Goal: Information Seeking & Learning: Compare options

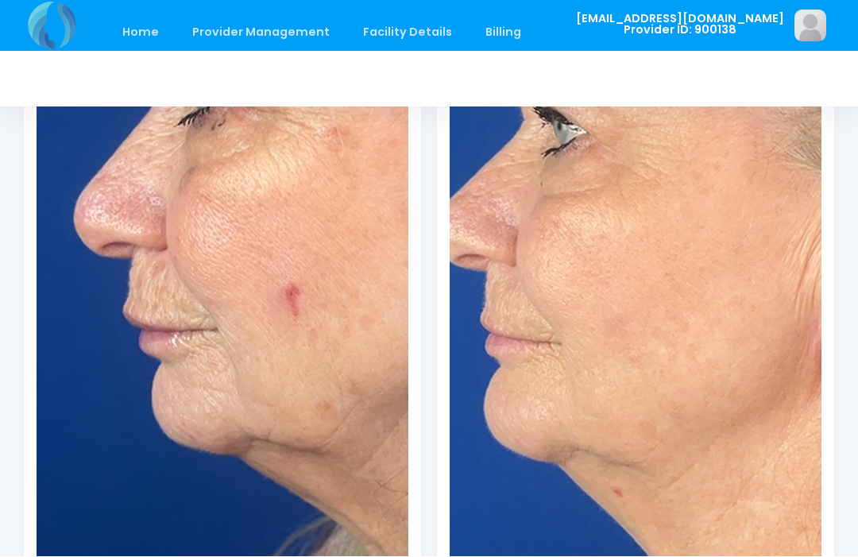
scroll to position [3487, 0]
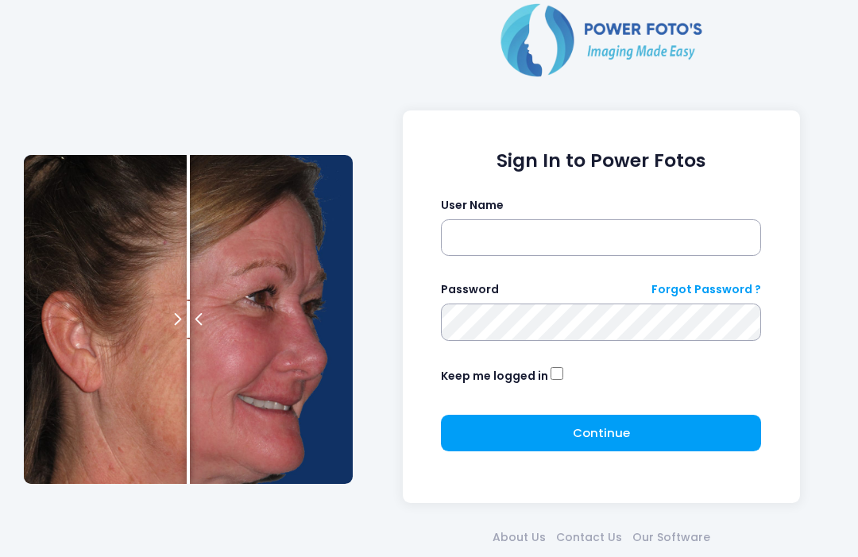
scroll to position [122, 0]
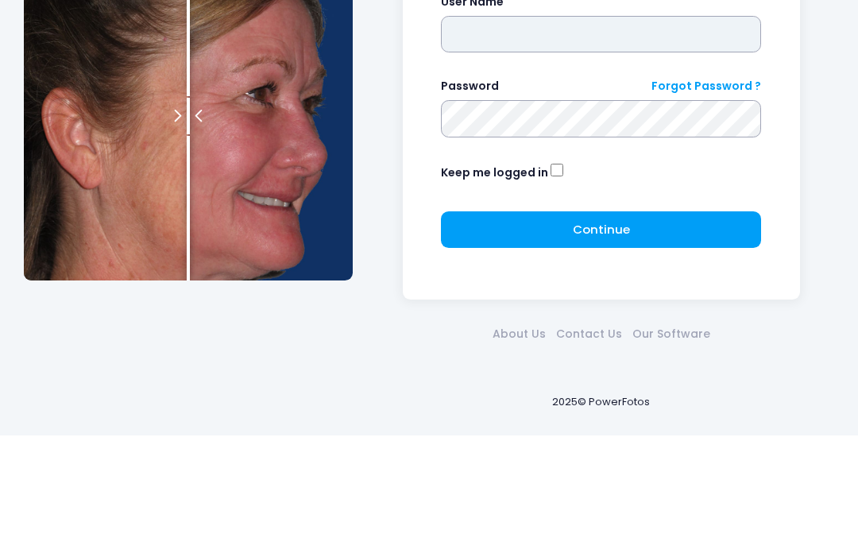
type input "**********"
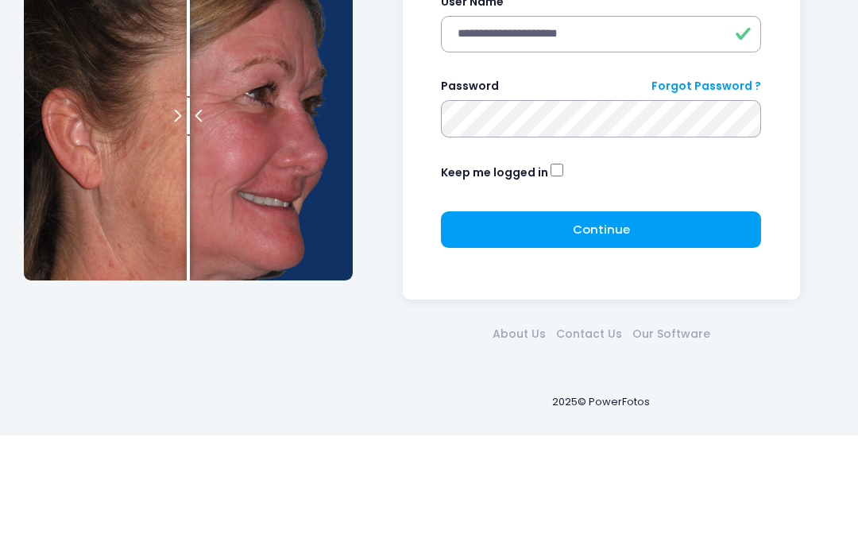
scroll to position [79, 0]
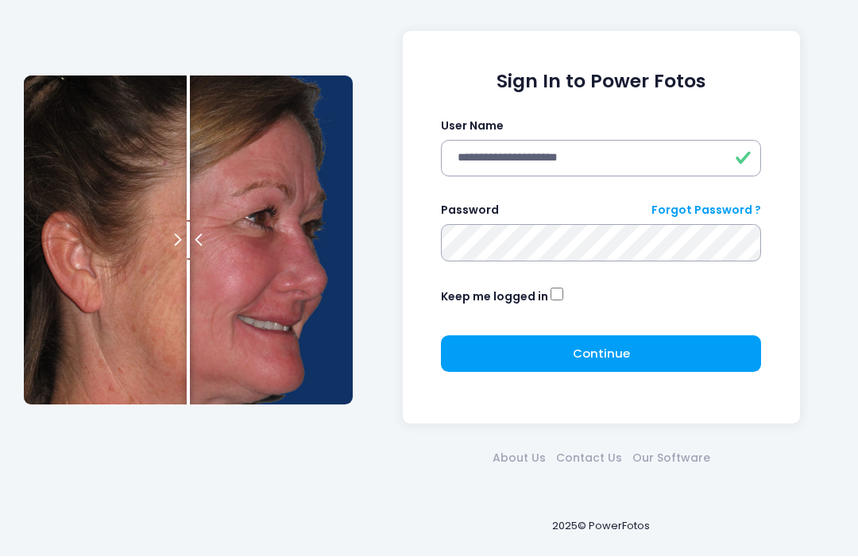
click at [587, 357] on span "Continue" at bounding box center [601, 354] width 57 height 17
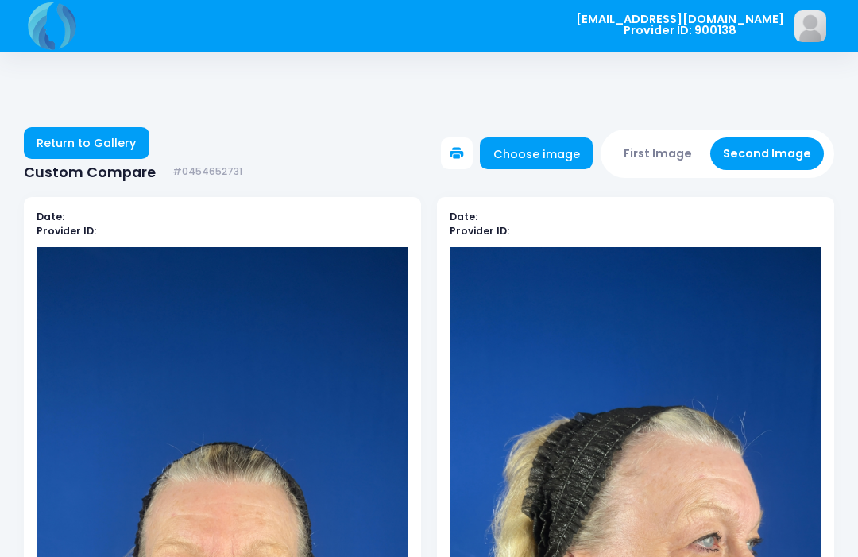
scroll to position [443, 106]
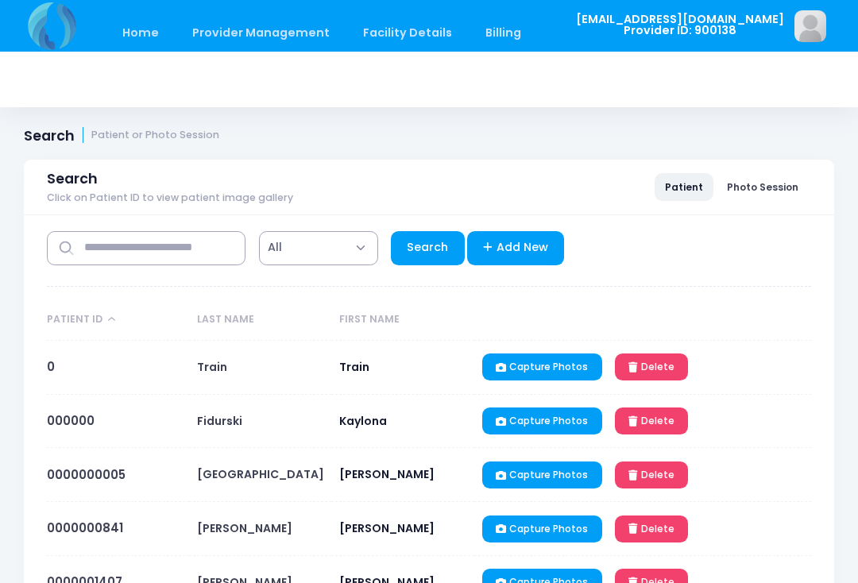
select select "***"
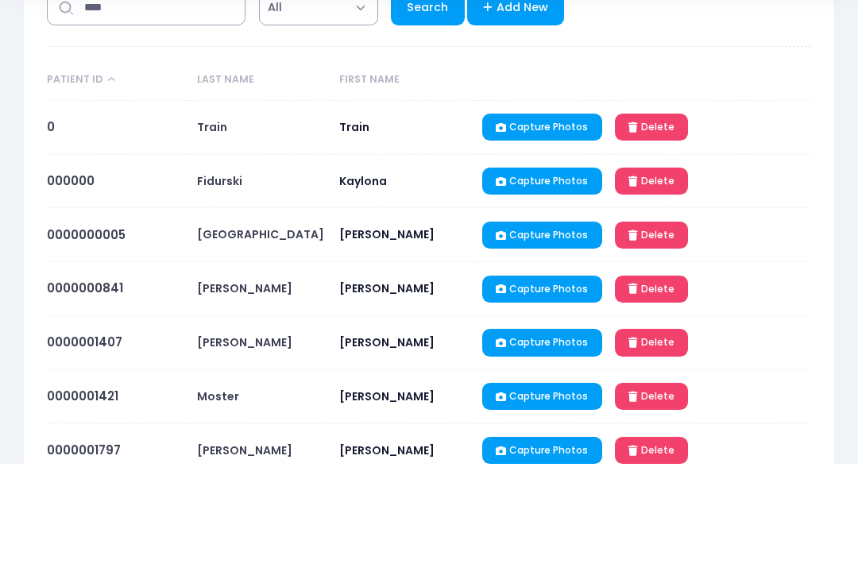
type input "****"
click at [415, 130] on link "Search" at bounding box center [428, 128] width 74 height 34
select select "***"
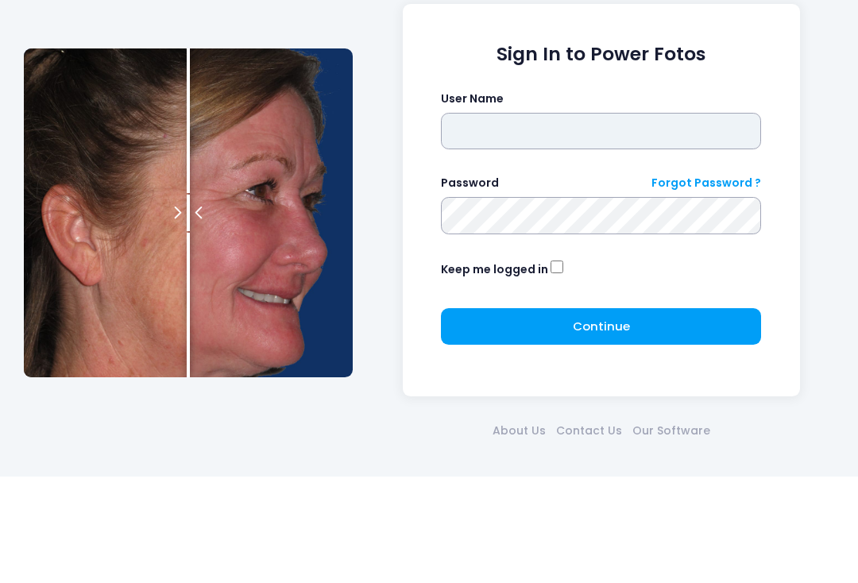
type input "**********"
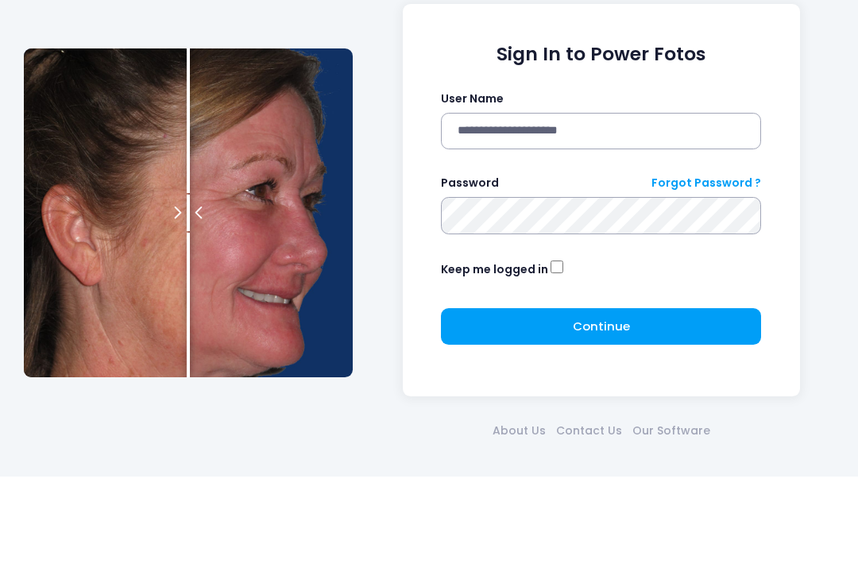
click button "submit" at bounding box center [0, 0] width 0 height 0
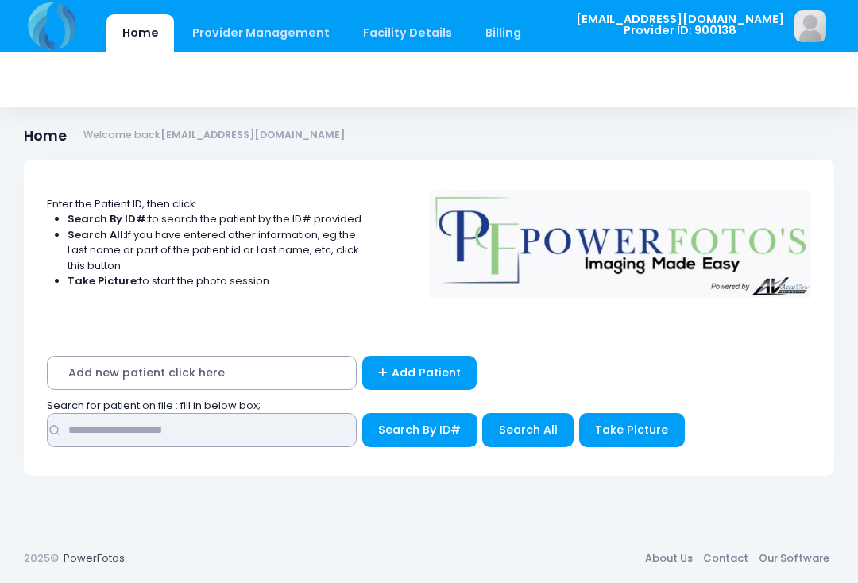
click at [137, 433] on input "text" at bounding box center [202, 430] width 310 height 34
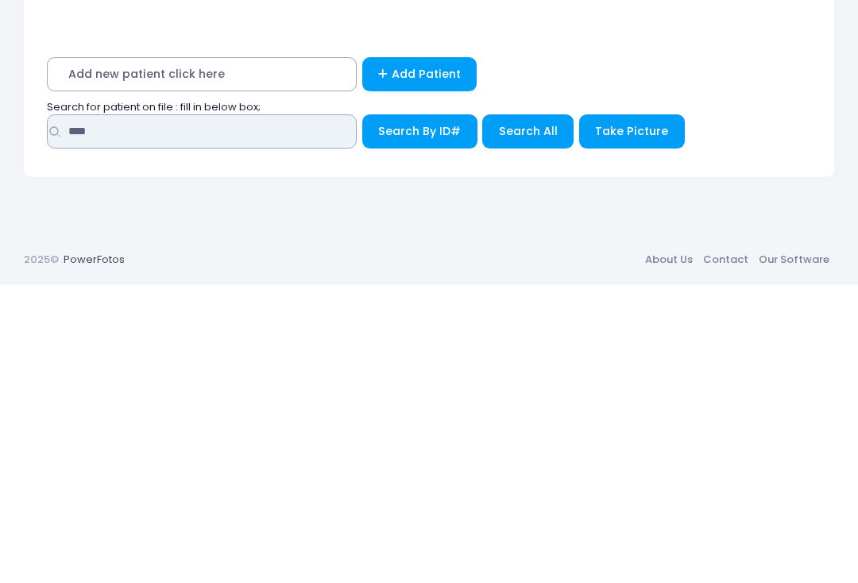
type input "****"
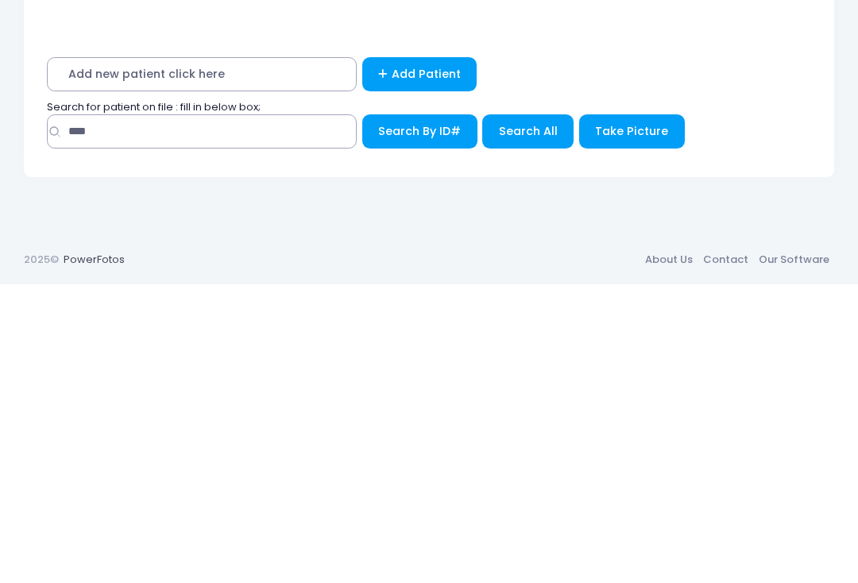
click at [518, 422] on span "Search All" at bounding box center [528, 430] width 59 height 16
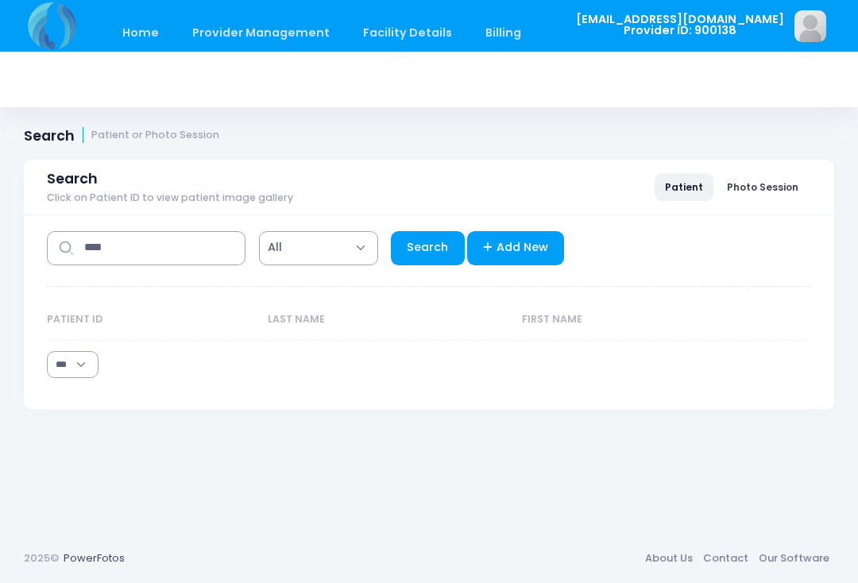
select select "***"
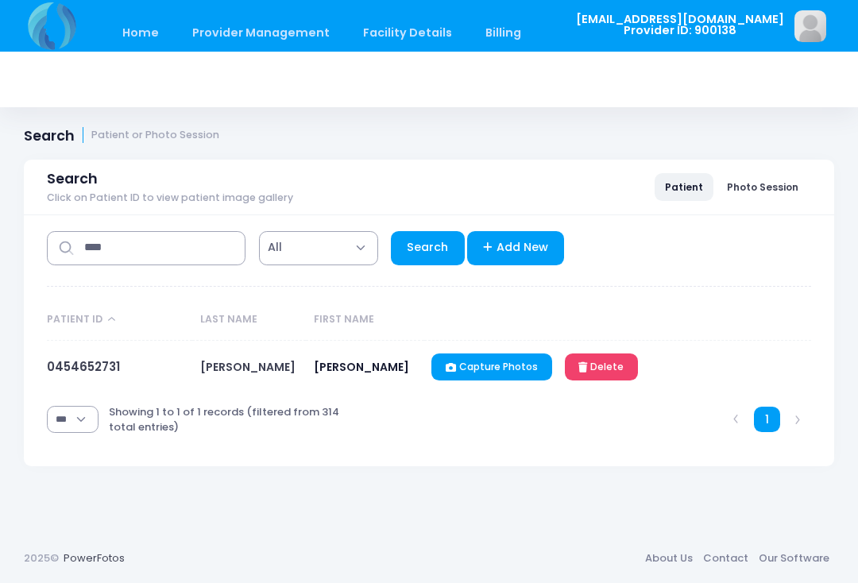
click at [72, 362] on link "0454652731" at bounding box center [83, 366] width 73 height 17
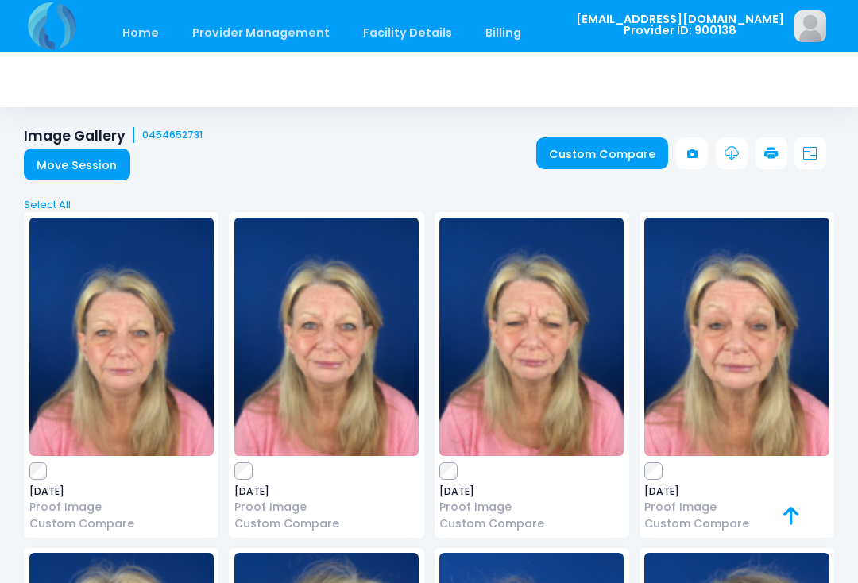
click at [35, 454] on img at bounding box center [121, 337] width 184 height 238
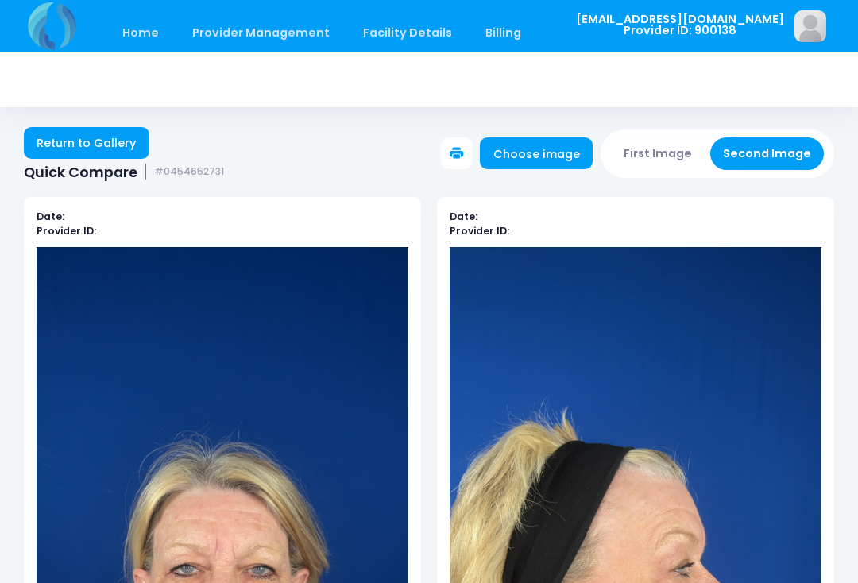
click at [766, 141] on button "Second Image" at bounding box center [767, 153] width 114 height 33
click at [536, 138] on link "Choose image" at bounding box center [536, 153] width 113 height 32
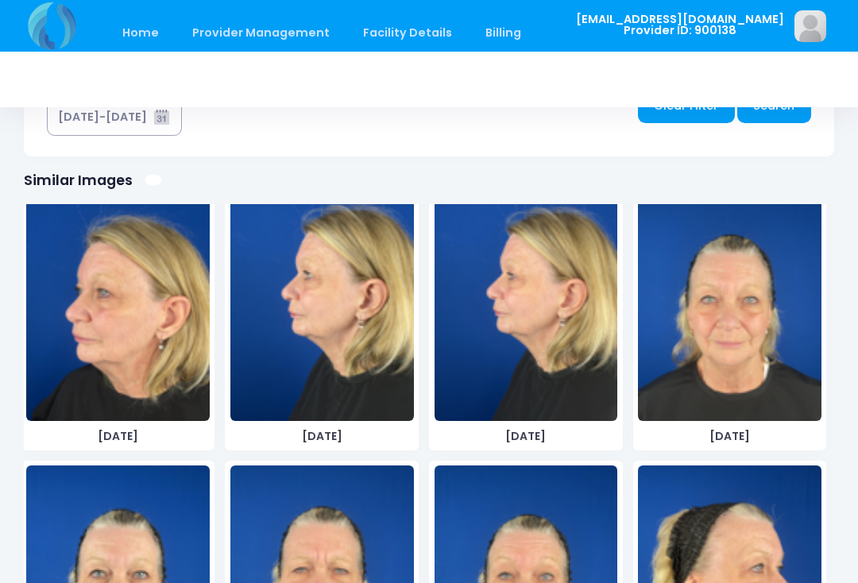
scroll to position [1749, 0]
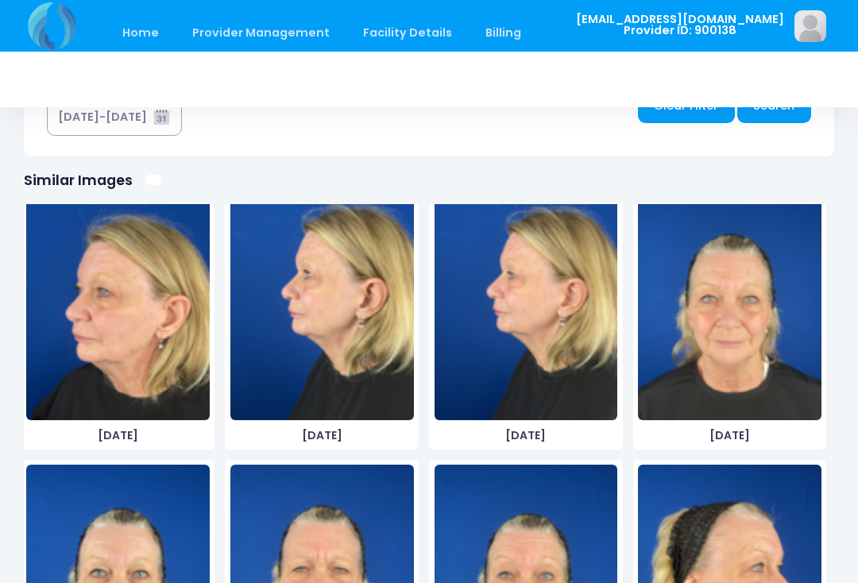
click at [708, 323] on img at bounding box center [730, 301] width 184 height 238
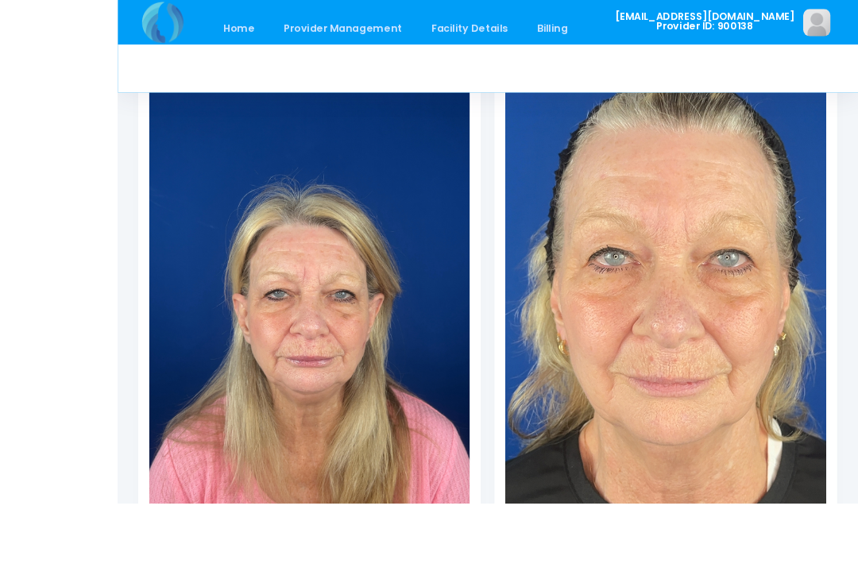
scroll to position [297, 0]
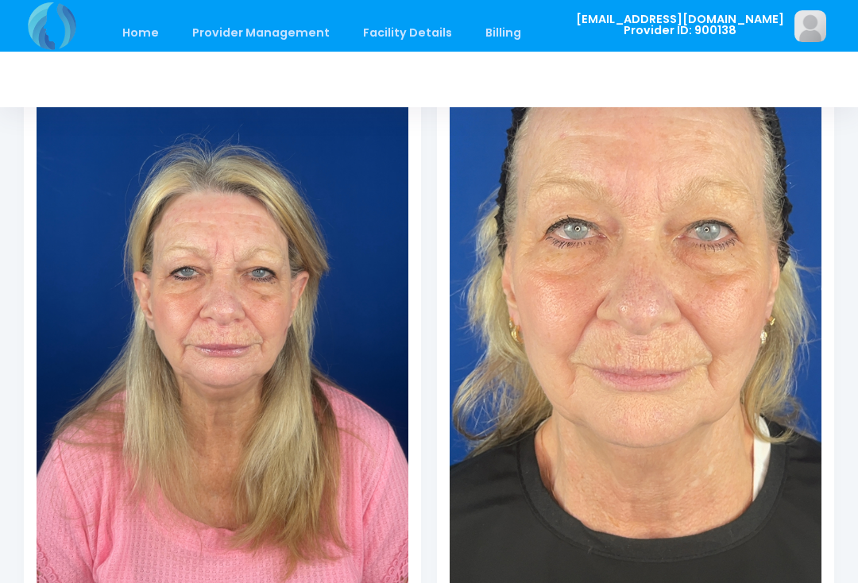
click at [126, 381] on img at bounding box center [223, 280] width 372 height 661
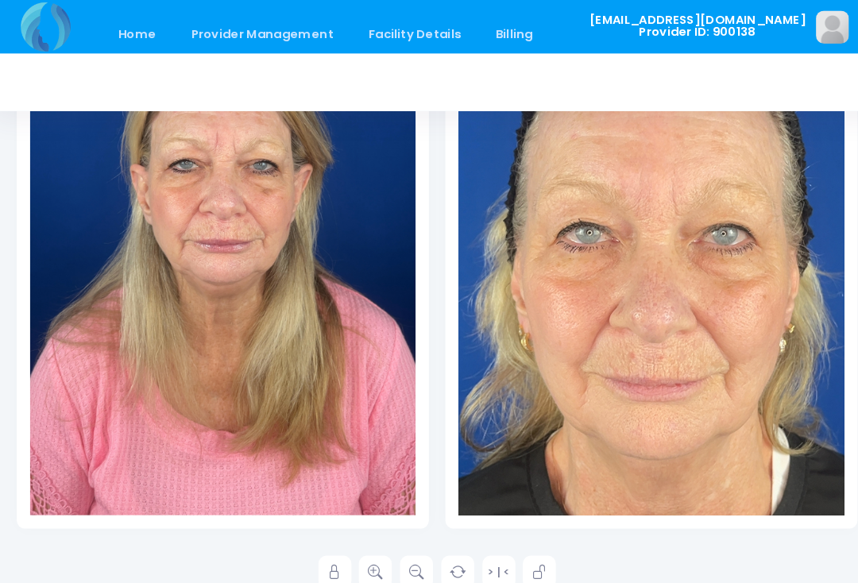
scroll to position [416, 0]
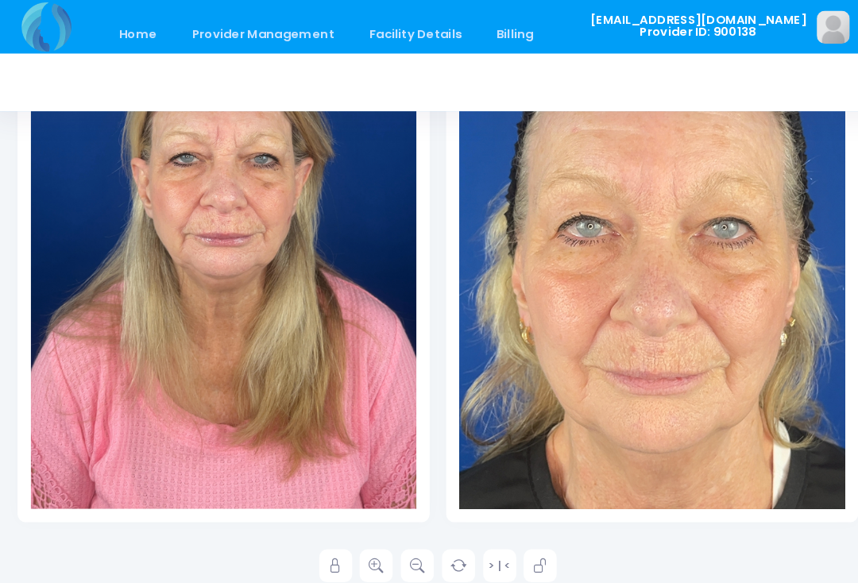
click at [354, 542] on link at bounding box center [370, 546] width 32 height 32
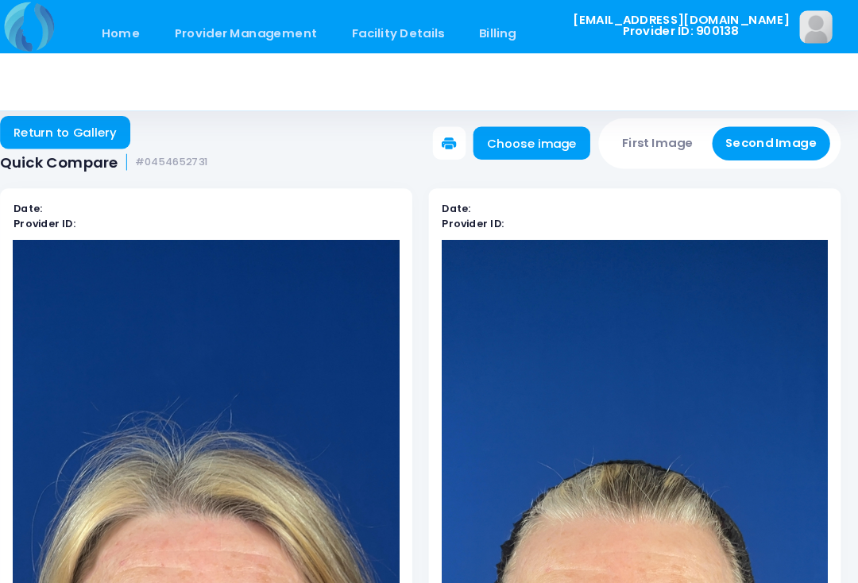
scroll to position [13, 0]
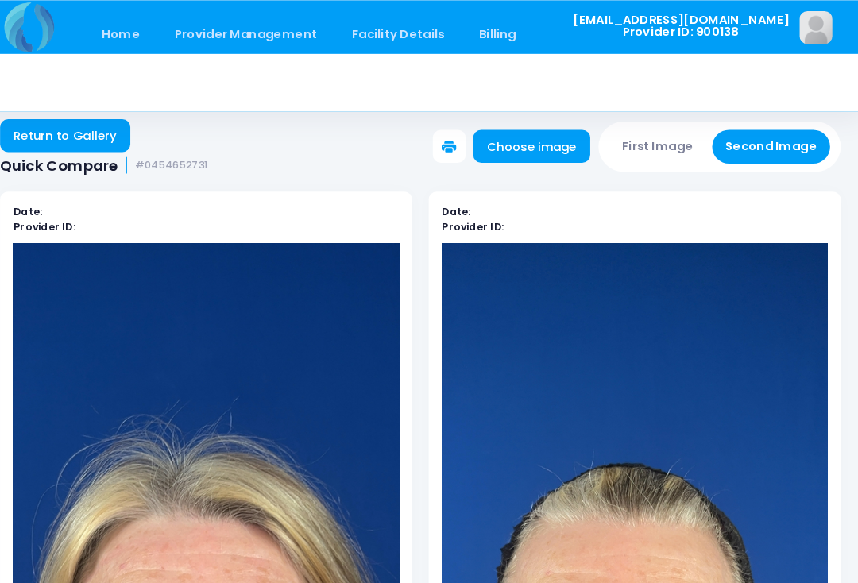
click at [743, 147] on button "Second Image" at bounding box center [767, 141] width 114 height 33
click at [529, 136] on link "Choose image" at bounding box center [536, 141] width 113 height 32
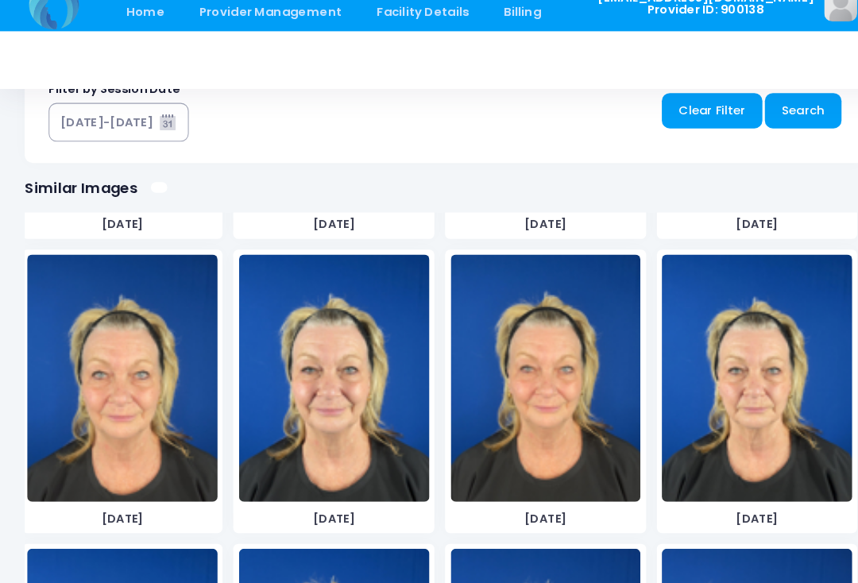
scroll to position [2786, 0]
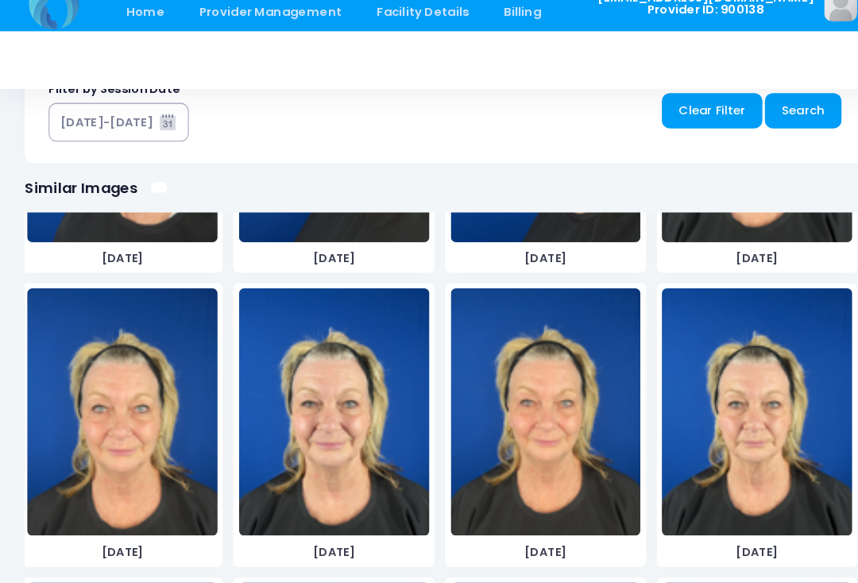
click at [136, 393] on img at bounding box center [118, 419] width 184 height 238
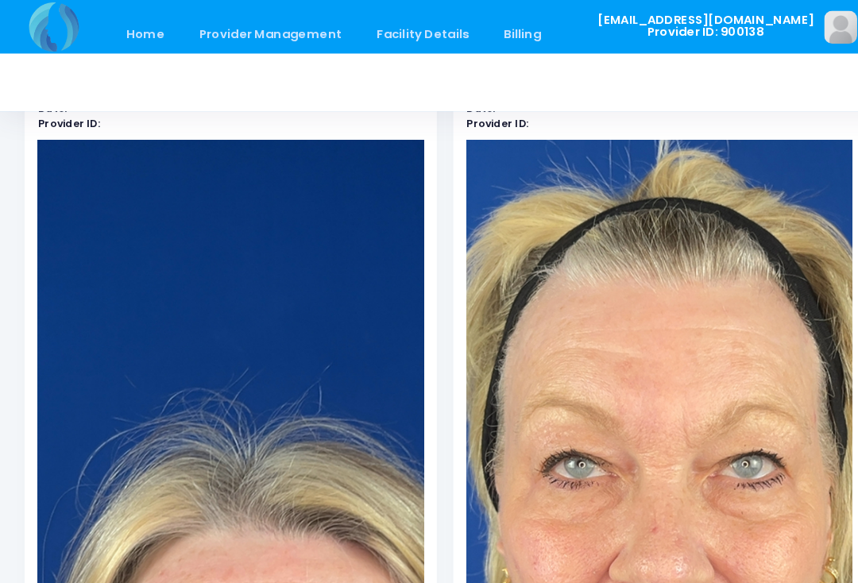
scroll to position [0, 0]
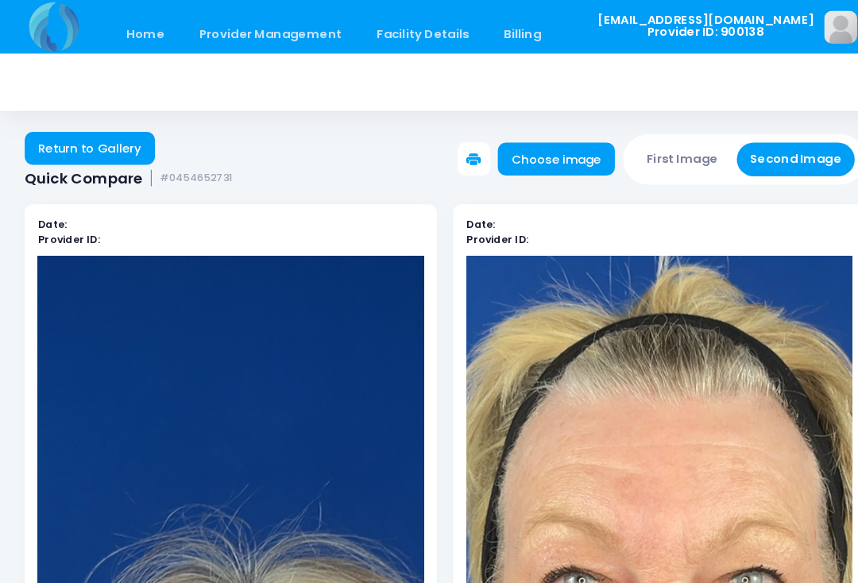
click at [143, 33] on link "Home" at bounding box center [140, 32] width 68 height 37
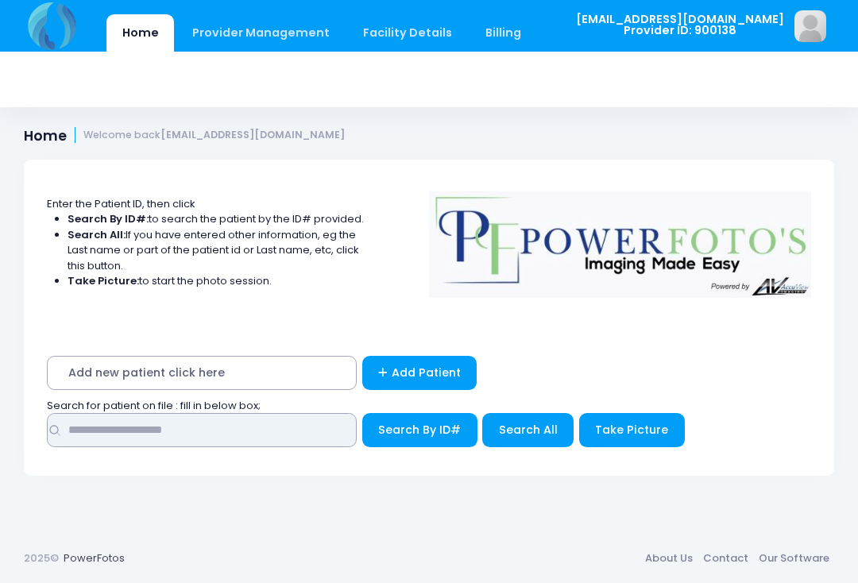
click at [227, 434] on input "text" at bounding box center [202, 430] width 310 height 34
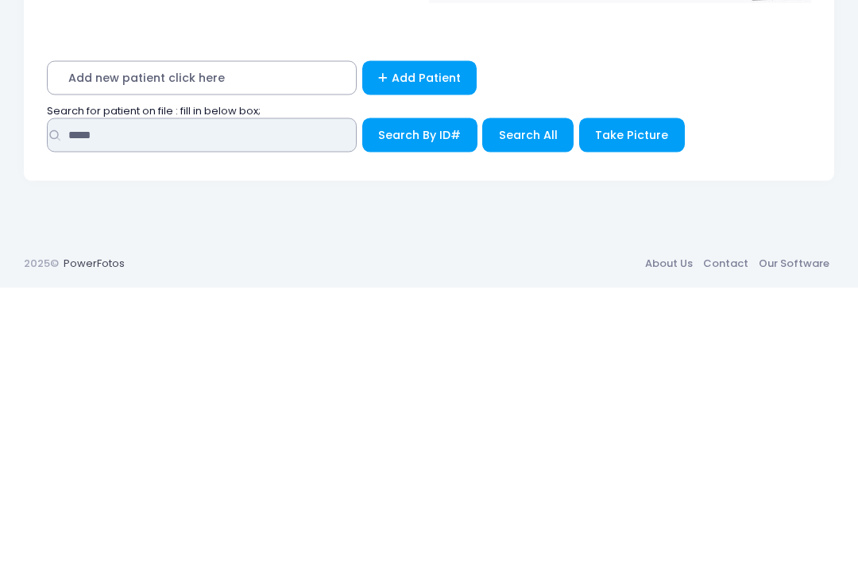
type input "*****"
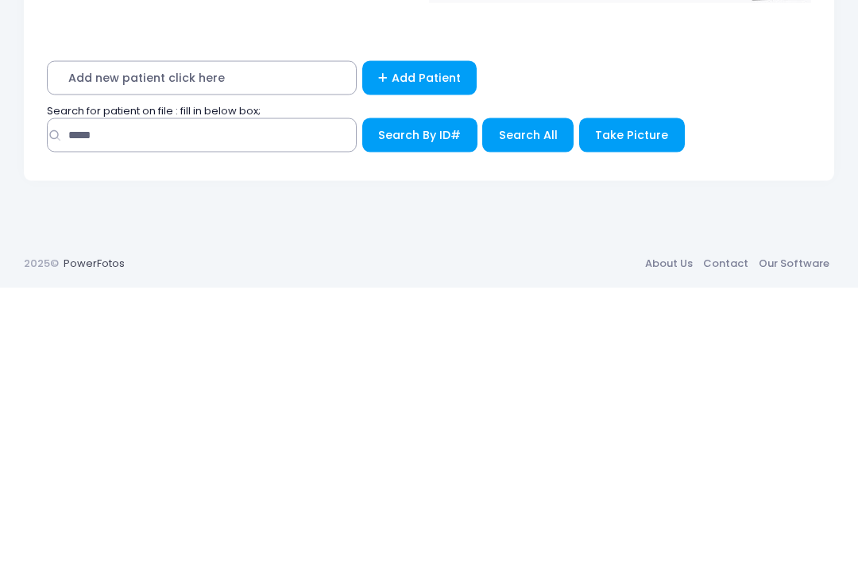
click at [520, 422] on span "Search All" at bounding box center [528, 430] width 59 height 16
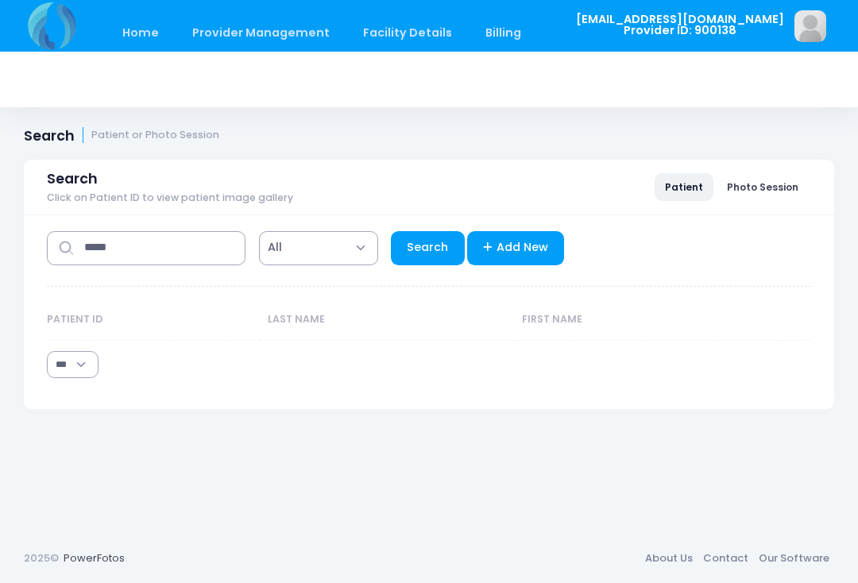
select select "***"
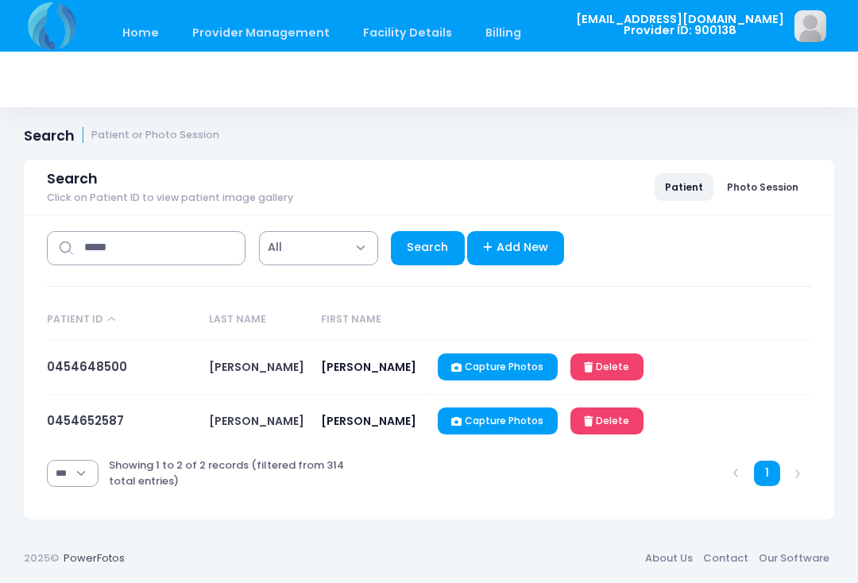
click at [89, 420] on link "0454652587" at bounding box center [85, 420] width 77 height 17
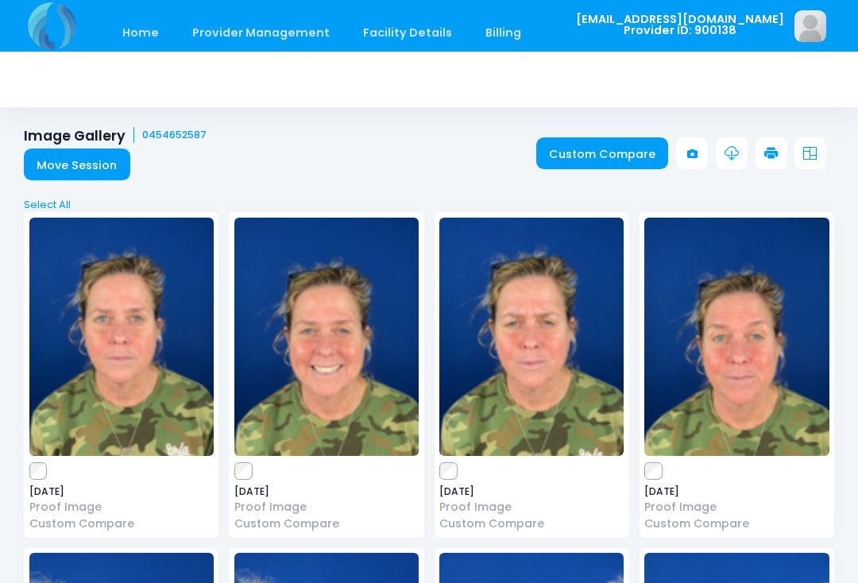
click at [617, 153] on link "Custom Compare" at bounding box center [602, 153] width 133 height 32
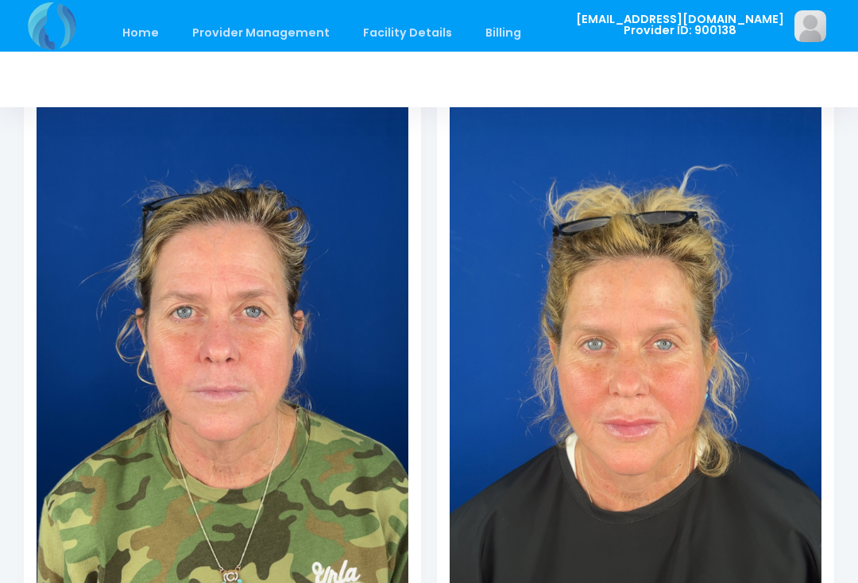
scroll to position [236, 0]
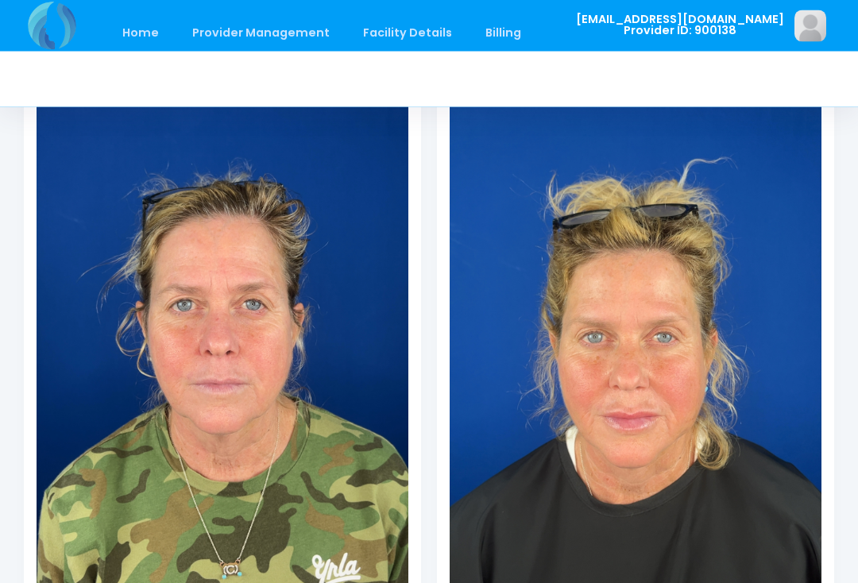
click at [679, 481] on img at bounding box center [636, 341] width 372 height 661
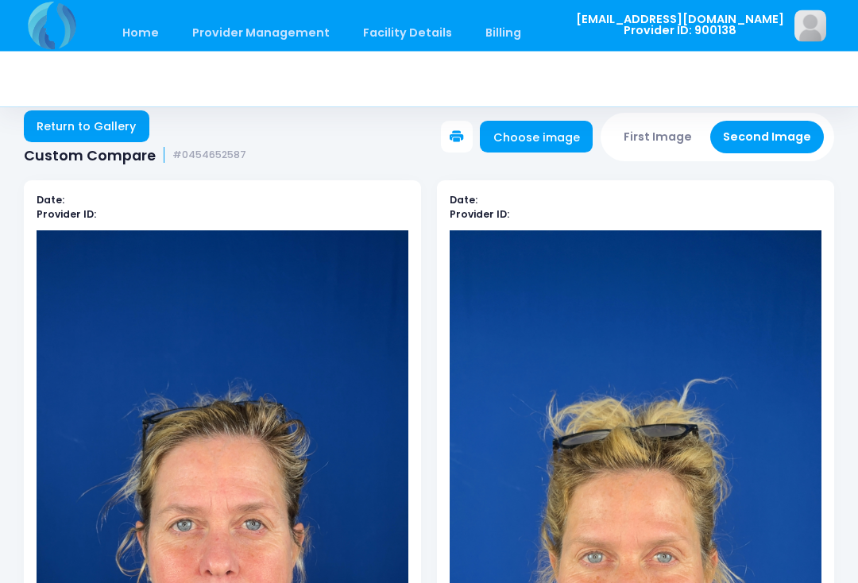
scroll to position [0, 0]
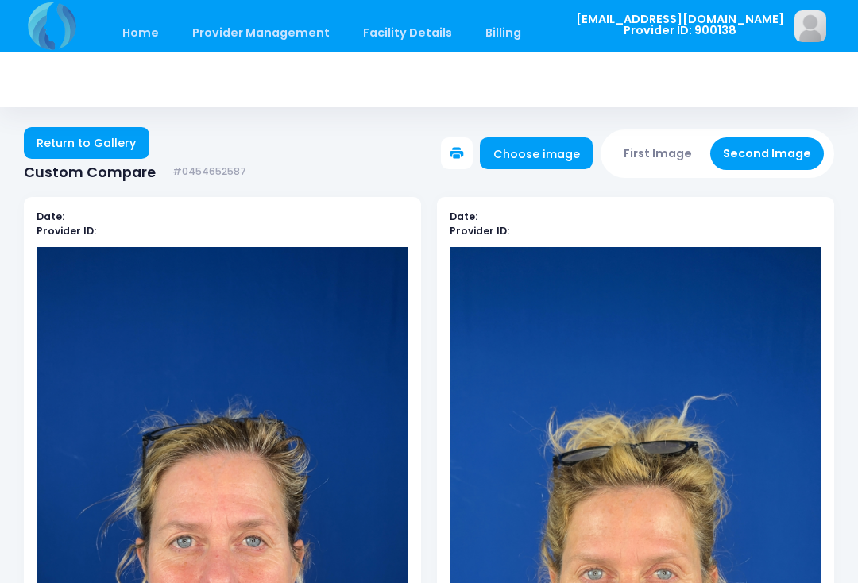
click at [667, 154] on button "First Image" at bounding box center [658, 153] width 95 height 33
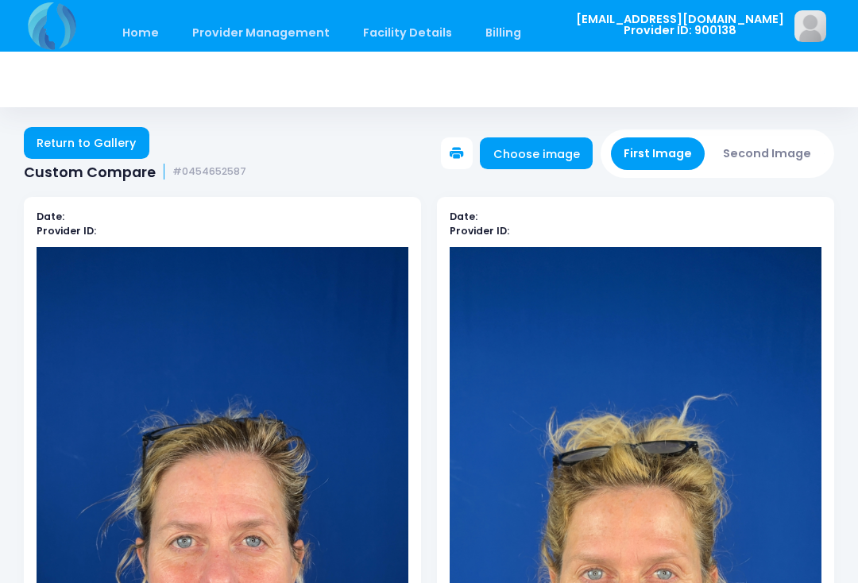
click at [679, 146] on button "First Image" at bounding box center [658, 153] width 95 height 33
click at [541, 159] on link "Choose image" at bounding box center [536, 153] width 113 height 32
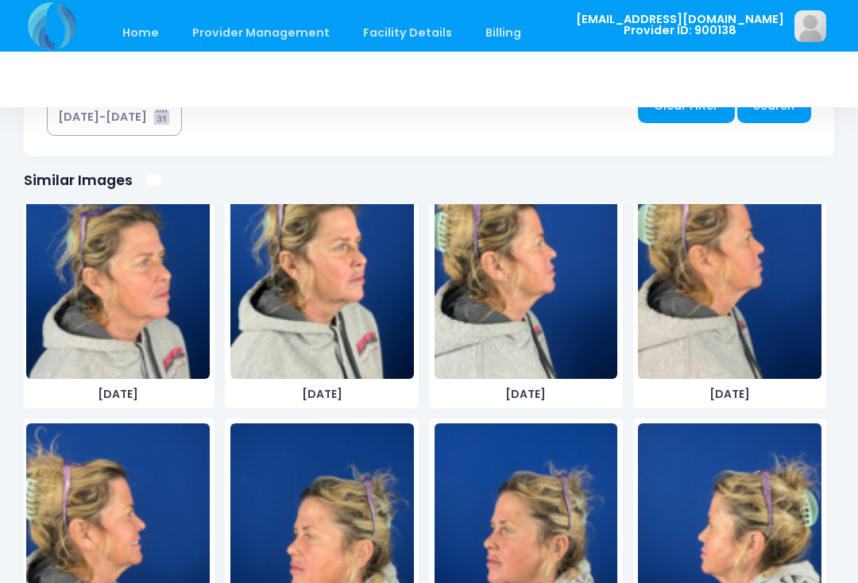
scroll to position [1777, 0]
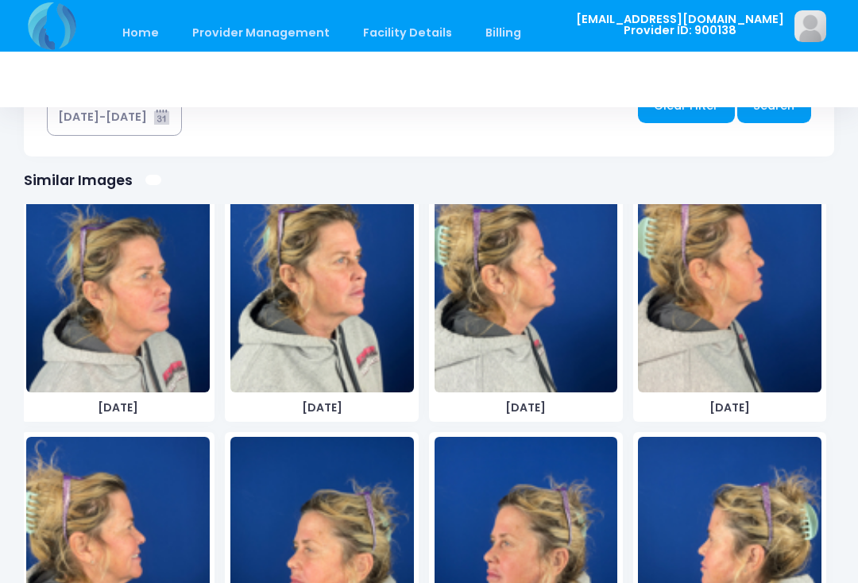
click at [333, 342] on img at bounding box center [322, 273] width 184 height 238
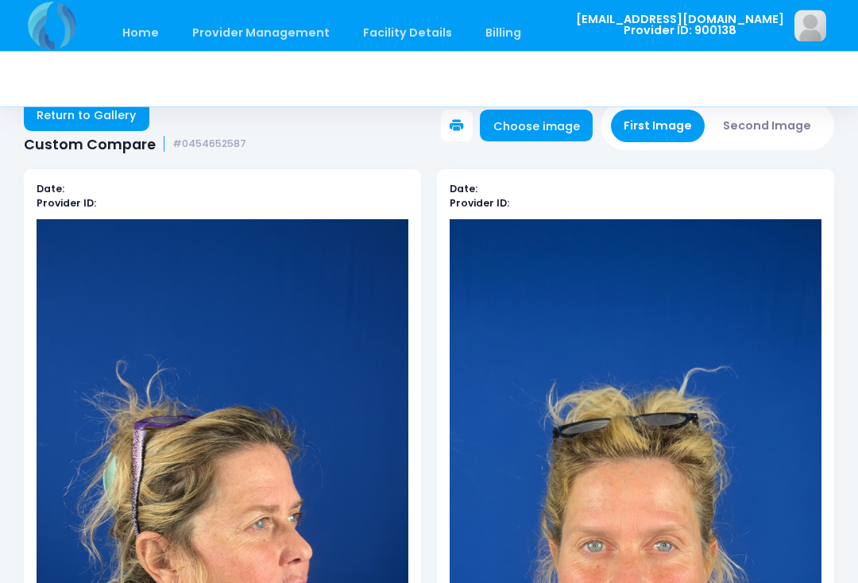
scroll to position [0, 0]
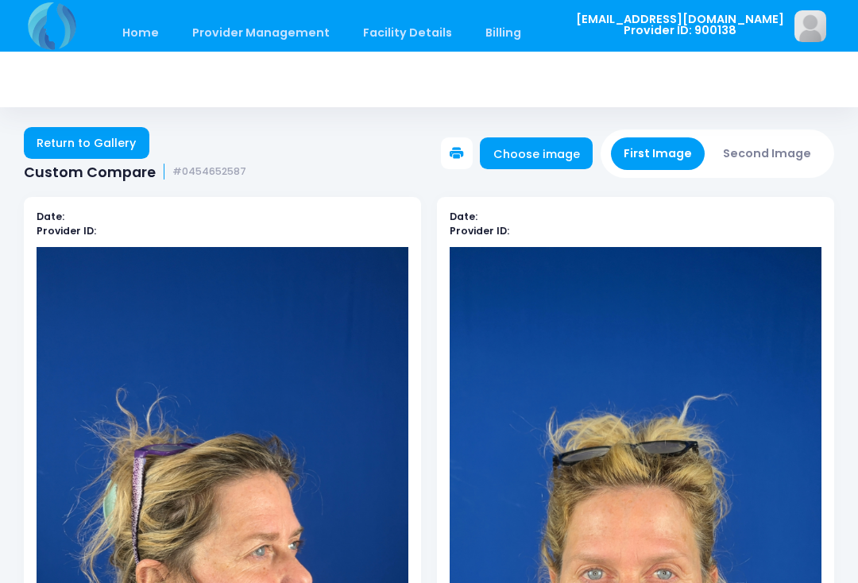
click at [775, 165] on button "Second Image" at bounding box center [767, 153] width 114 height 33
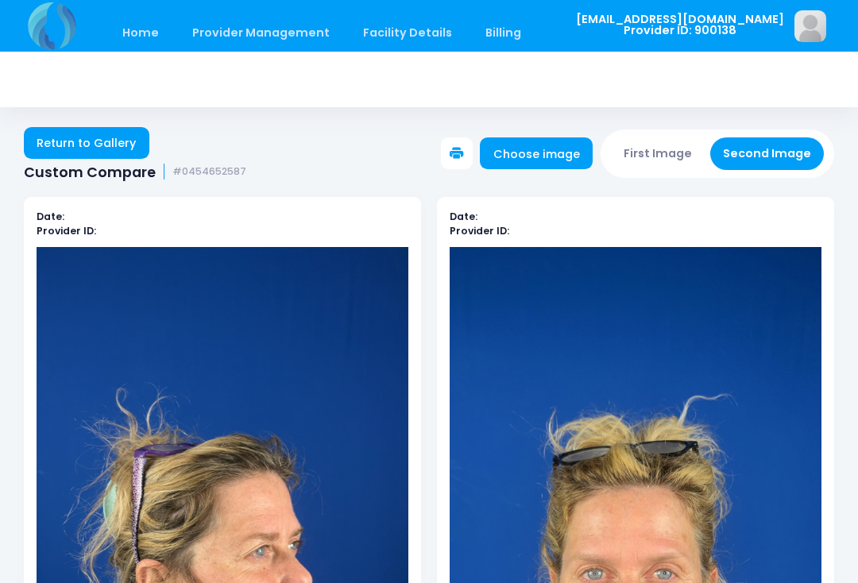
click at [554, 160] on link "Choose image" at bounding box center [536, 153] width 113 height 32
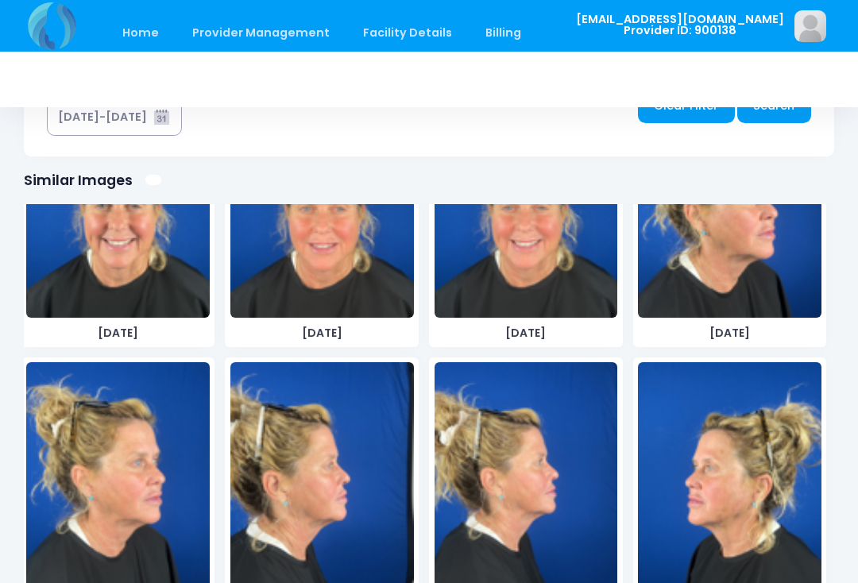
scroll to position [2701, 0]
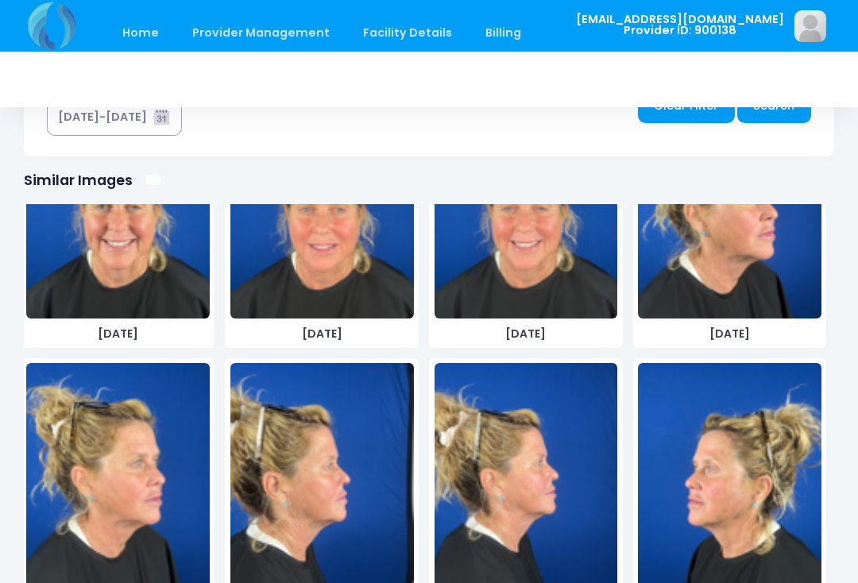
click at [141, 481] on img at bounding box center [118, 482] width 184 height 238
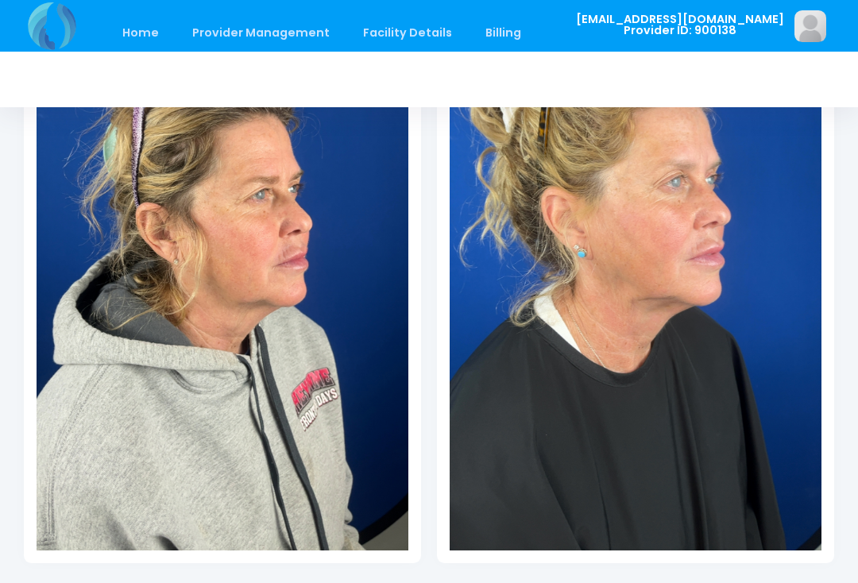
scroll to position [361, 0]
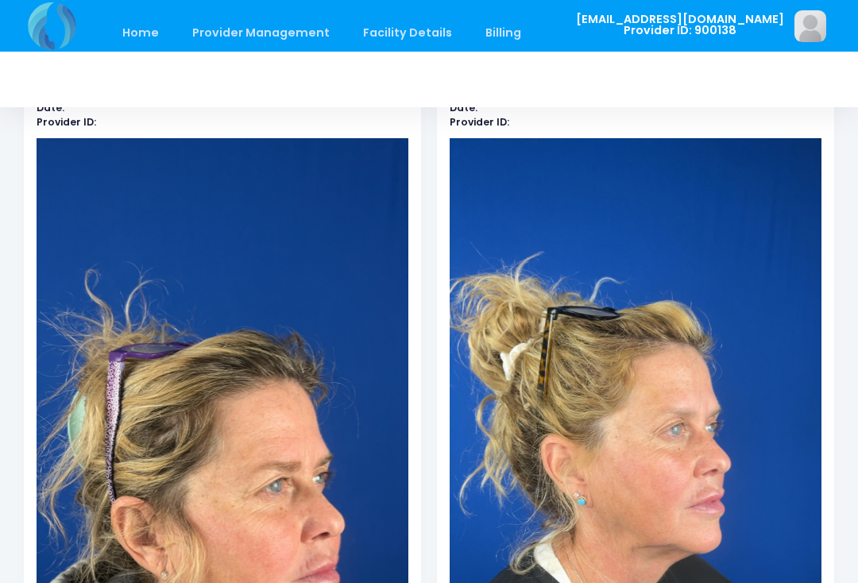
scroll to position [0, 0]
